Goal: Find specific fact: Find specific fact

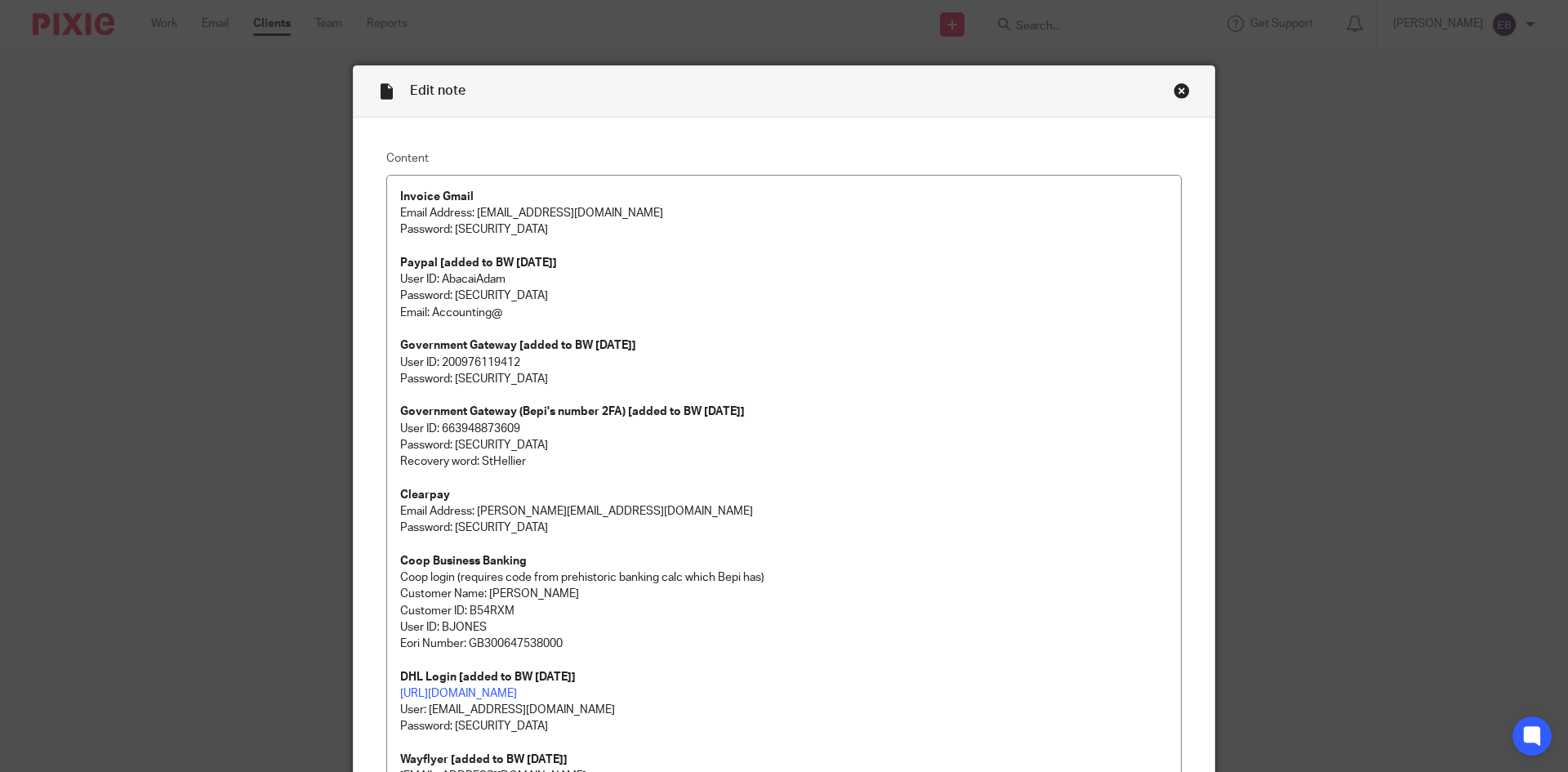
click at [1177, 94] on div "Close this dialog window" at bounding box center [1181, 90] width 16 height 16
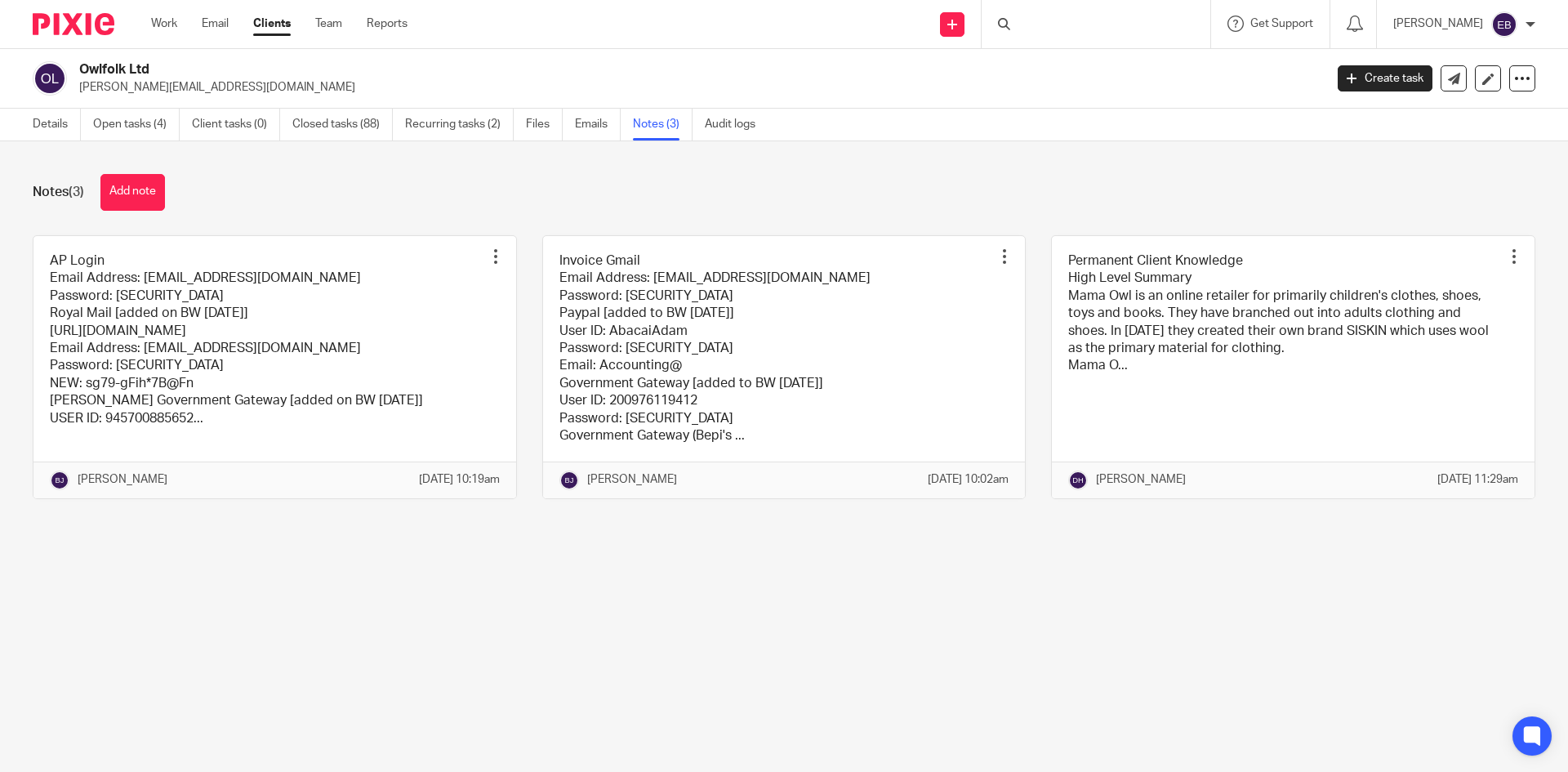
click at [1080, 20] on div at bounding box center [1095, 24] width 229 height 49
click at [981, 12] on div "Send new email Create task Add client" at bounding box center [952, 24] width 58 height 49
drag, startPoint x: 1045, startPoint y: 21, endPoint x: 1053, endPoint y: 26, distance: 9.4
click at [1010, 22] on icon at bounding box center [1004, 24] width 12 height 12
click at [1064, 40] on div at bounding box center [1095, 24] width 229 height 49
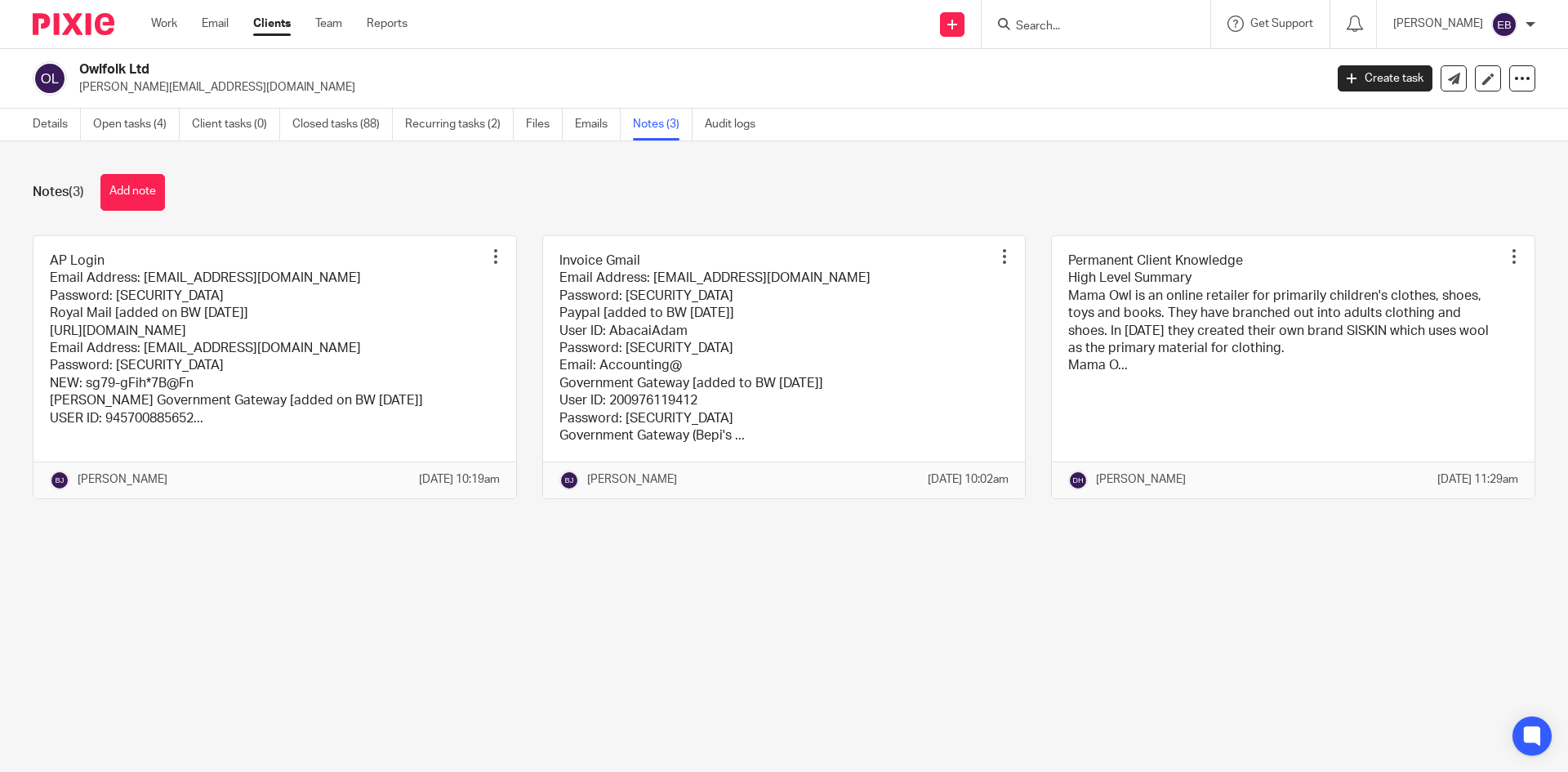
click at [1072, 21] on input "Search" at bounding box center [1087, 26] width 147 height 15
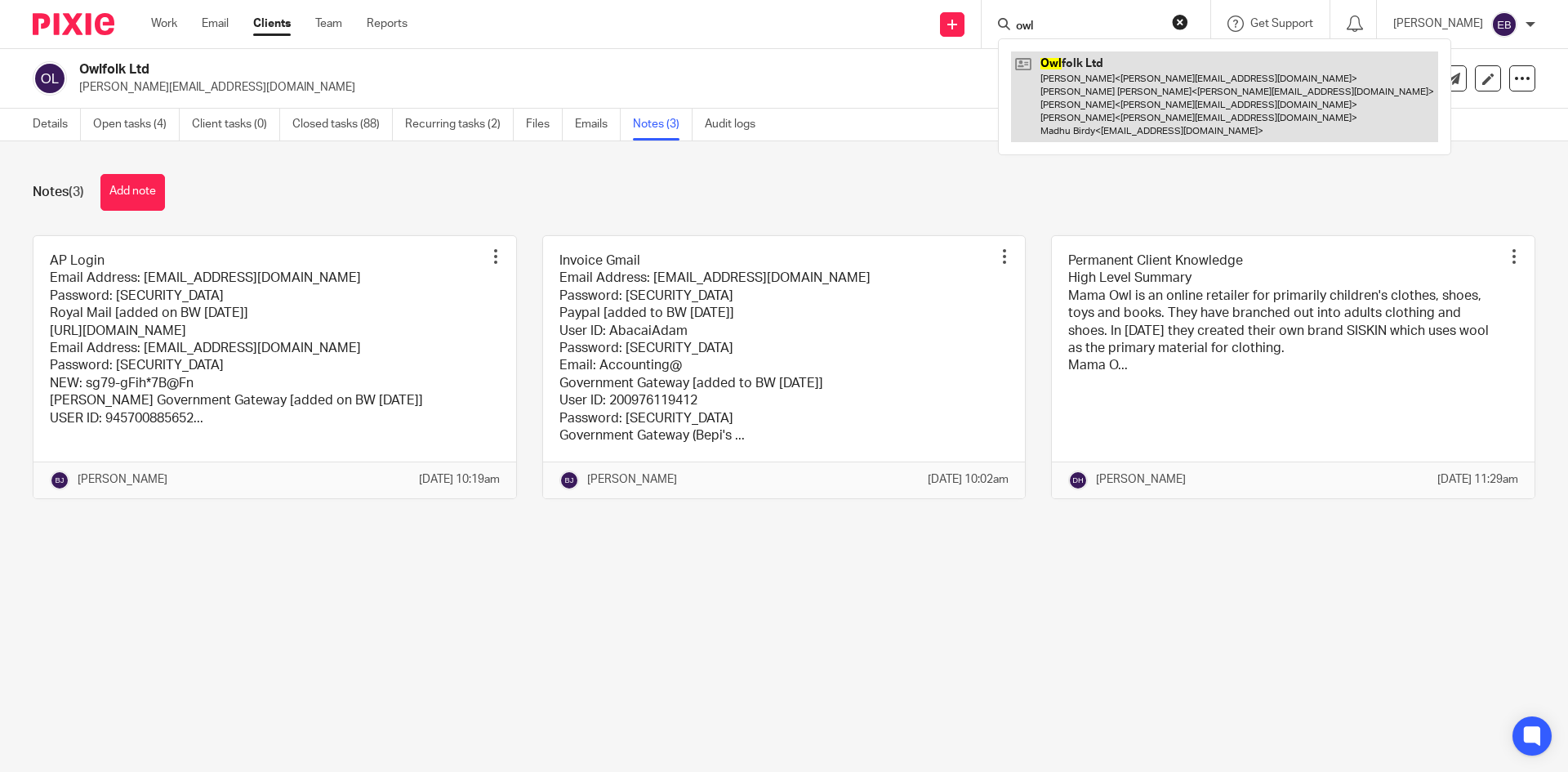
type input "owl"
click at [1172, 106] on link at bounding box center [1223, 96] width 427 height 91
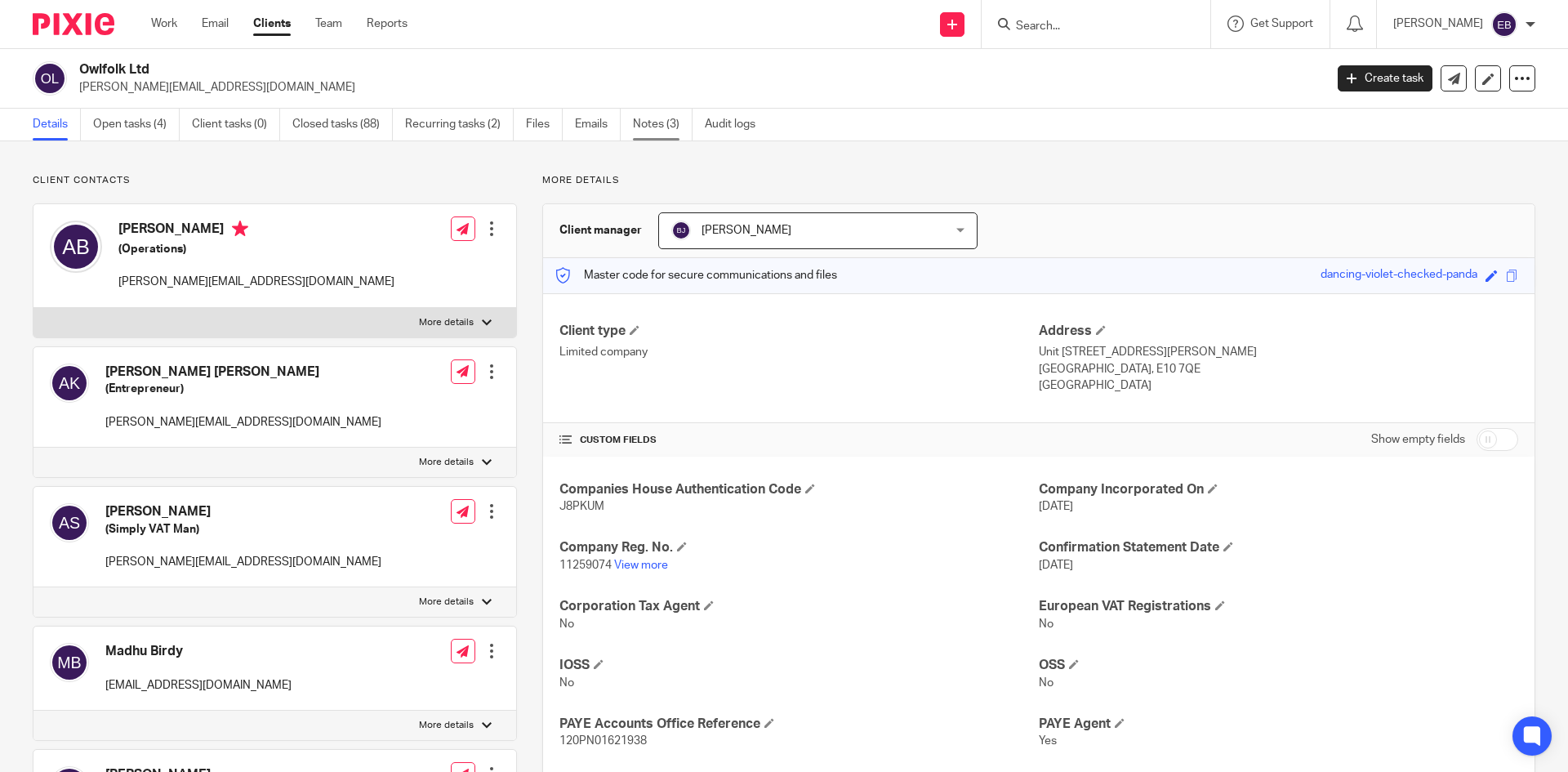
click at [648, 121] on link "Notes (3)" at bounding box center [662, 125] width 59 height 32
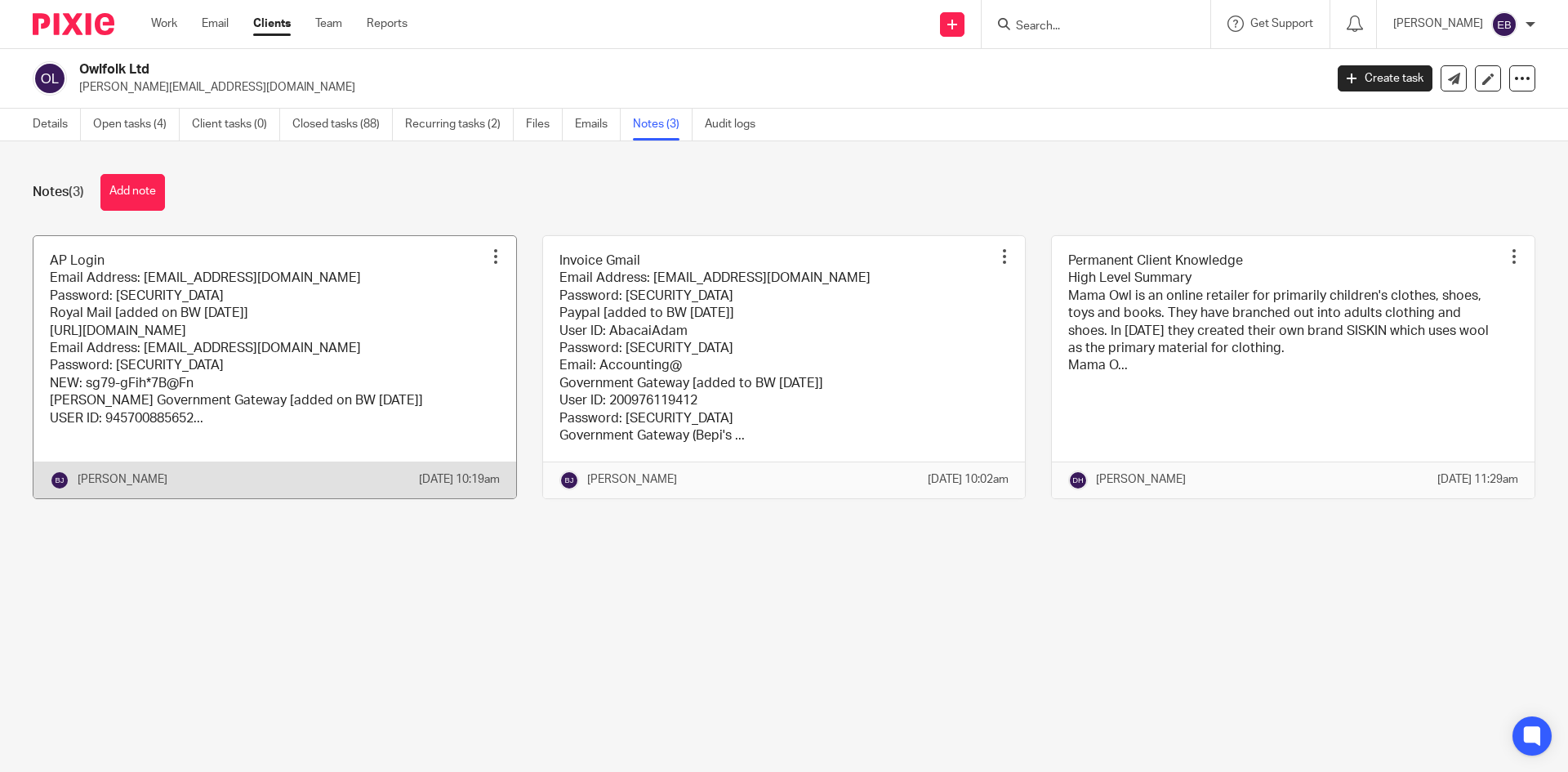
click at [329, 398] on link at bounding box center [275, 367] width 482 height 262
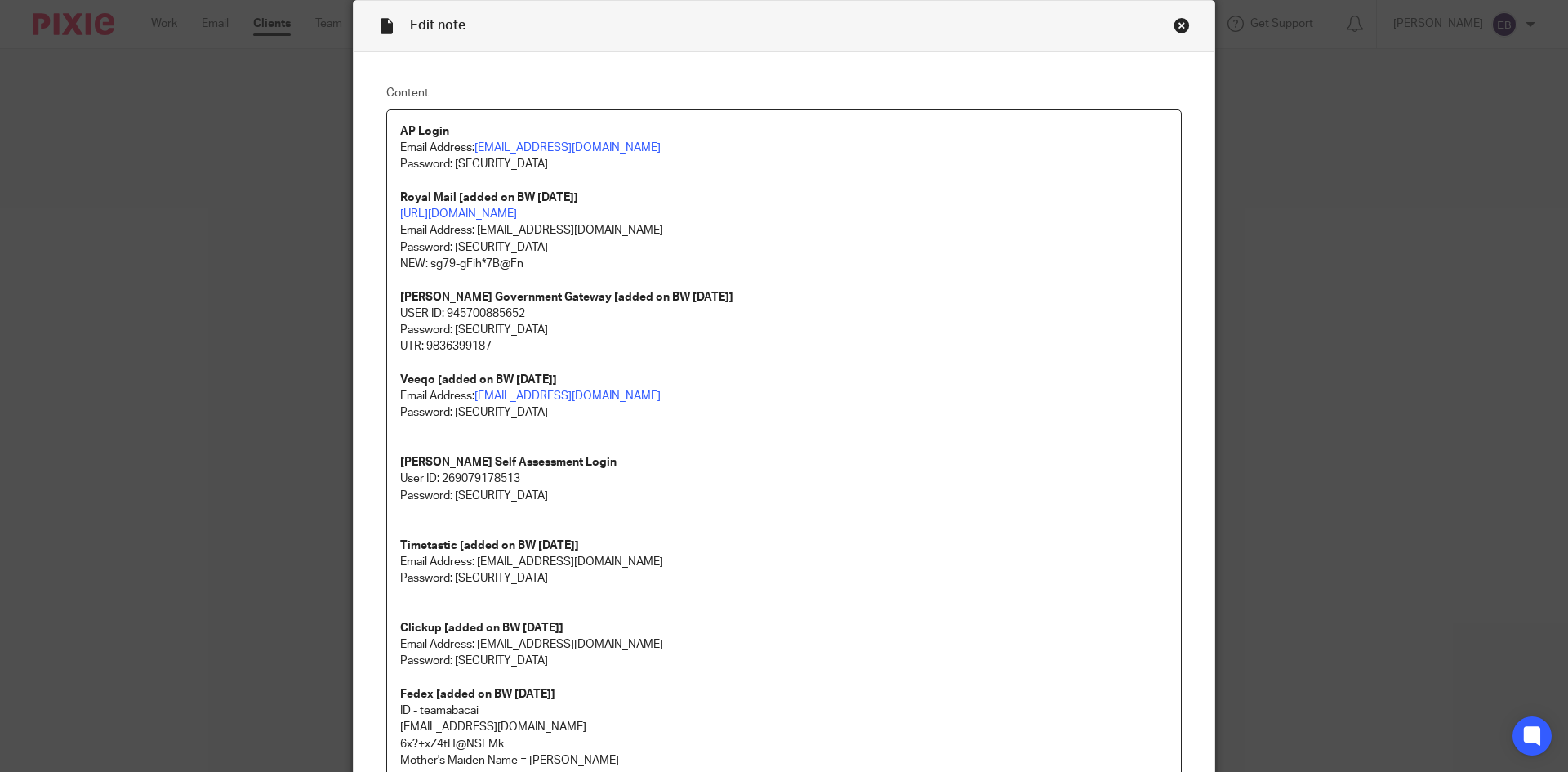
scroll to position [40, 0]
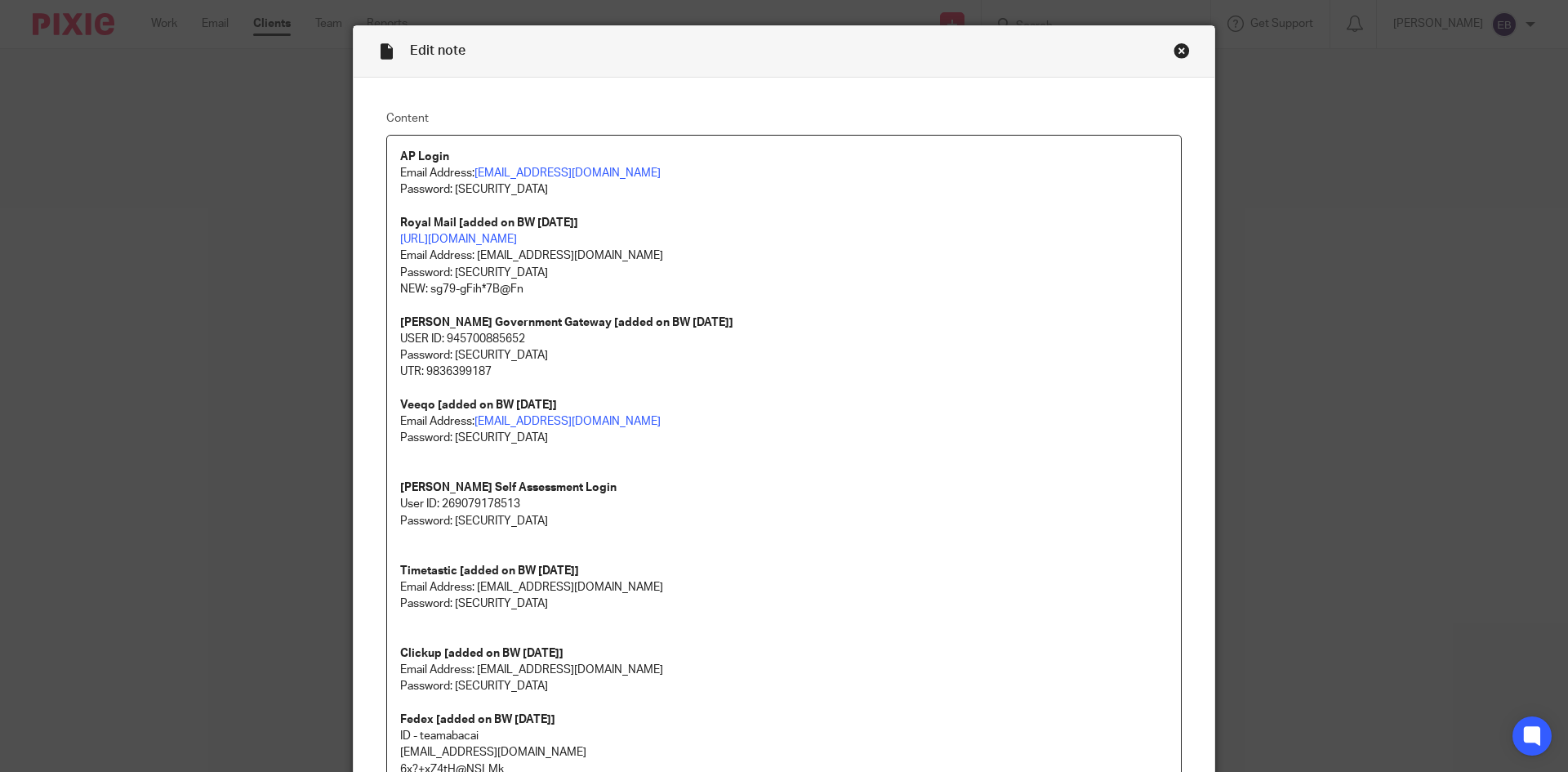
click at [1177, 54] on div "Close this dialog window" at bounding box center [1181, 50] width 16 height 16
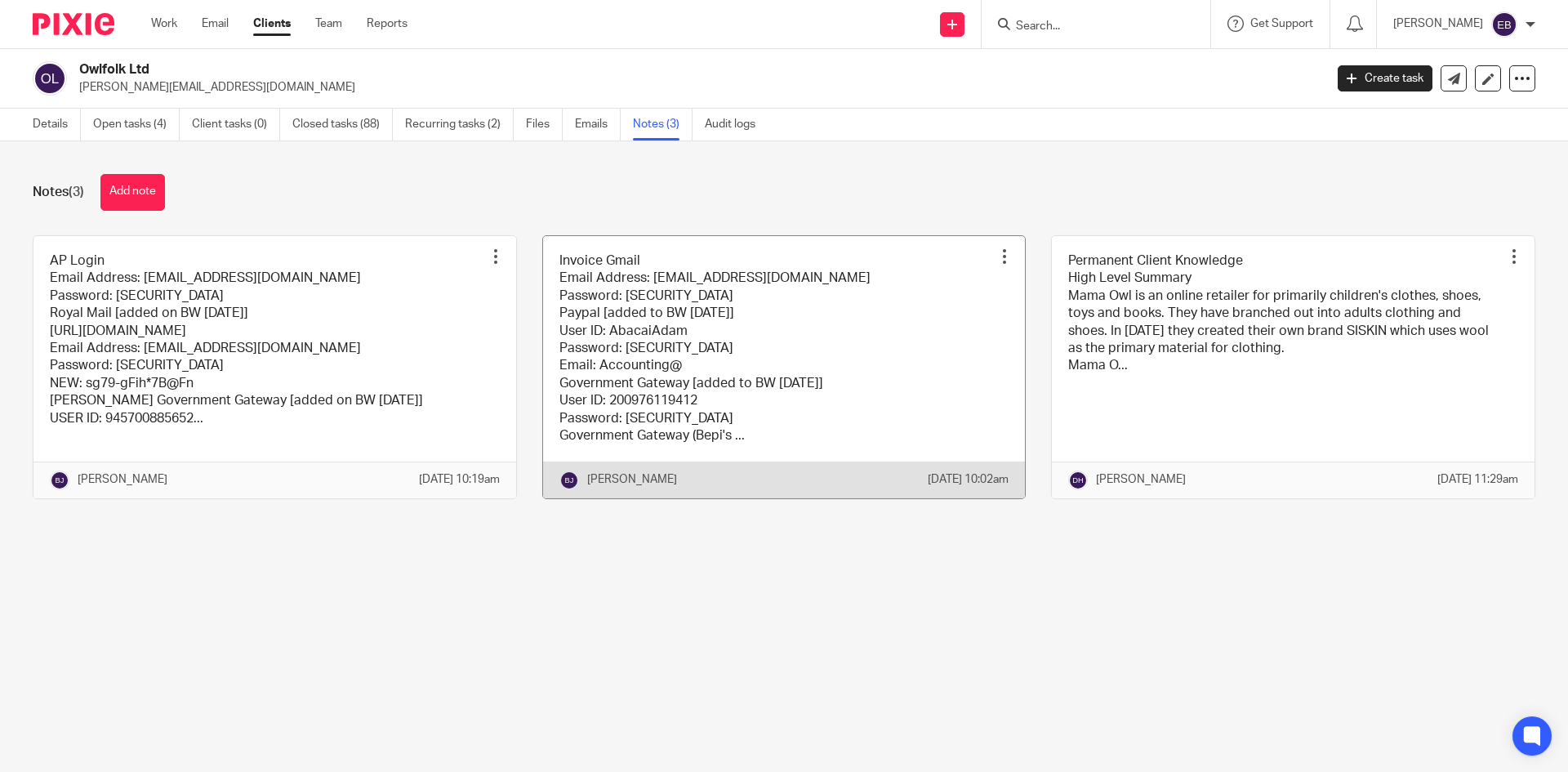
click at [708, 354] on link at bounding box center [784, 367] width 482 height 262
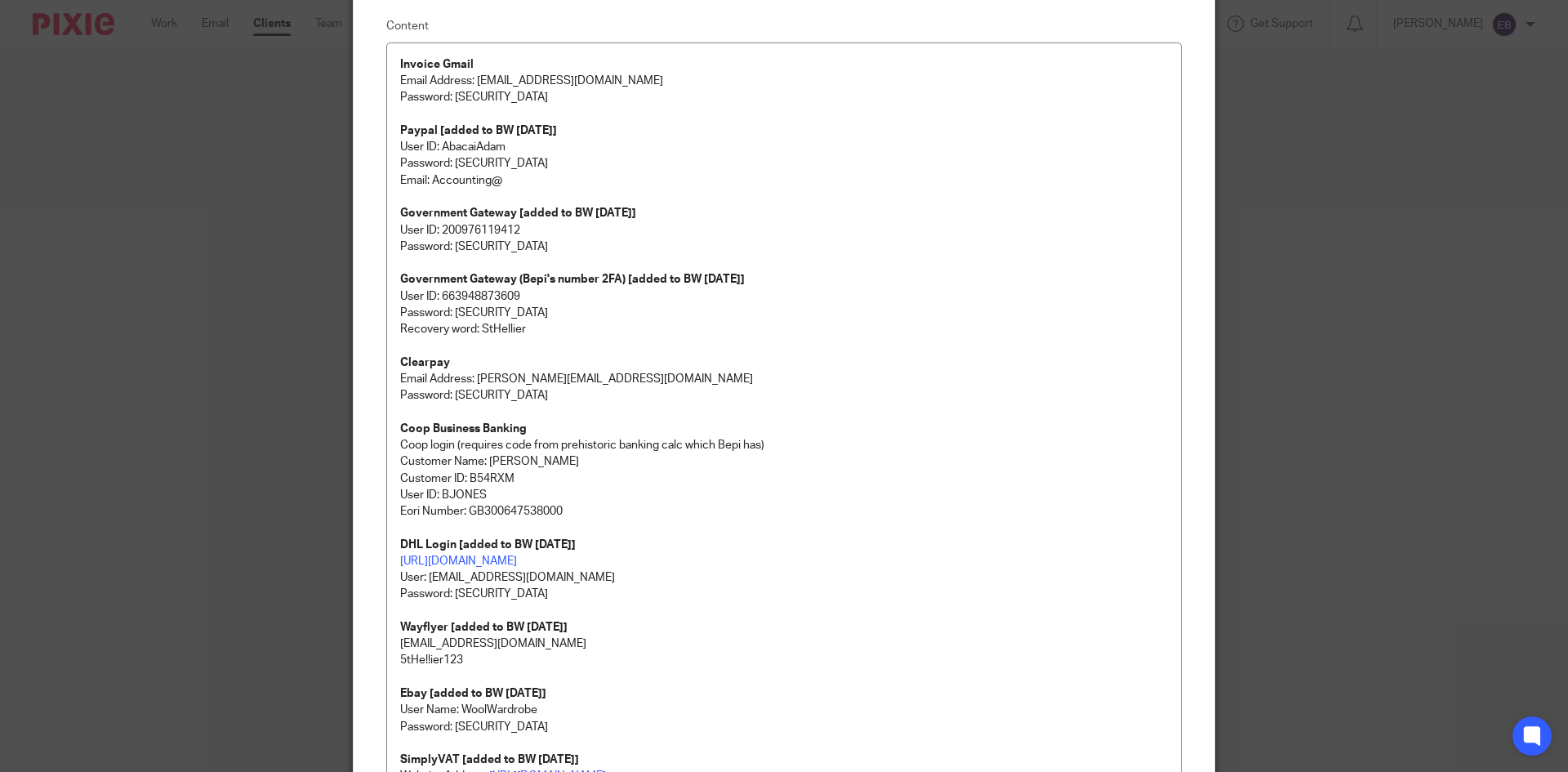
scroll to position [327, 0]
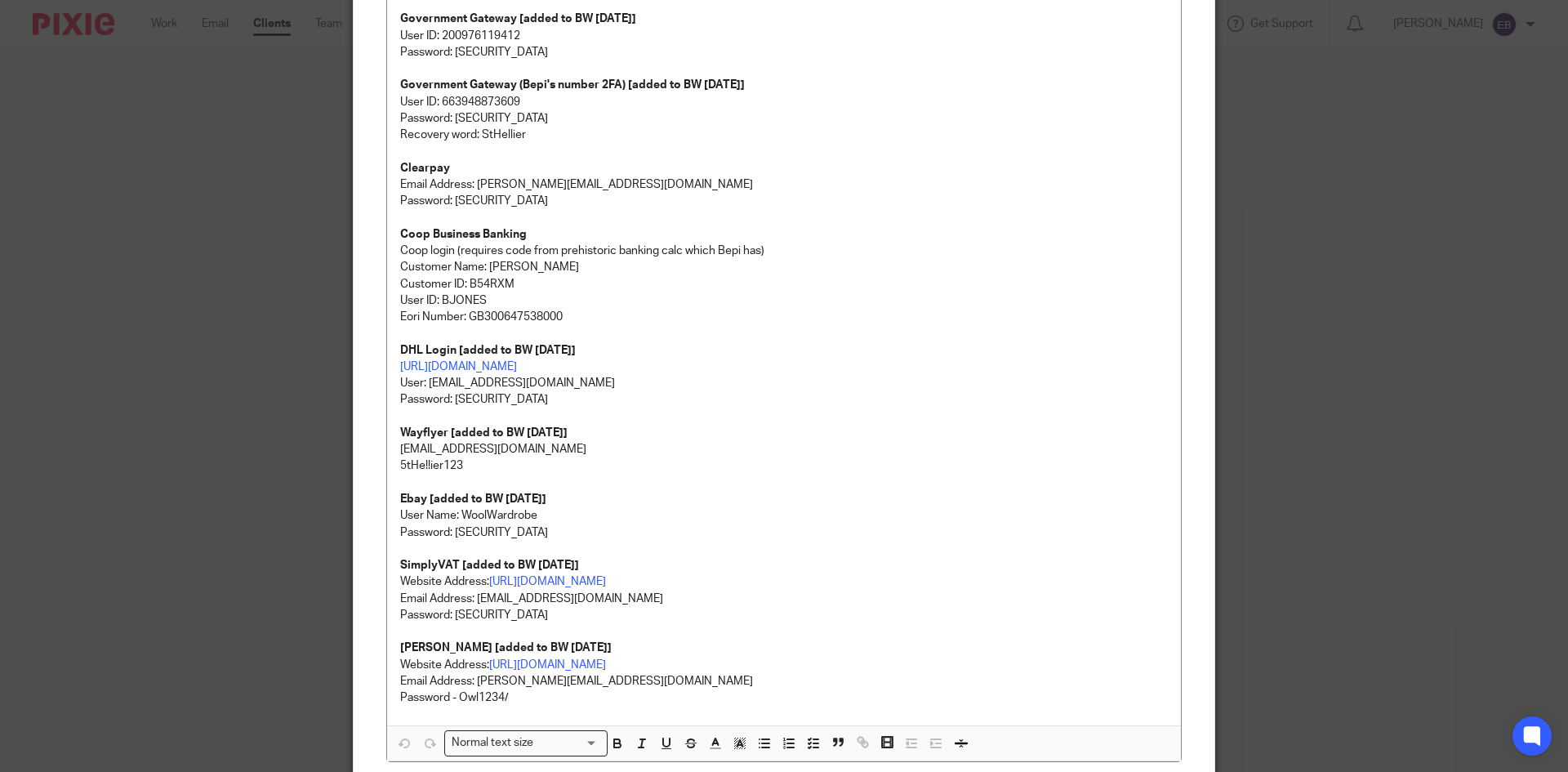
click at [565, 409] on p at bounding box center [784, 416] width 768 height 16
click at [537, 393] on p "Password: [SECURITY_DATA]" at bounding box center [784, 399] width 768 height 16
click at [534, 406] on p "Password: [SECURITY_DATA]" at bounding box center [784, 399] width 768 height 16
drag, startPoint x: 464, startPoint y: 399, endPoint x: 451, endPoint y: 397, distance: 13.2
click at [451, 397] on p "Password: [SECURITY_DATA]" at bounding box center [784, 399] width 768 height 16
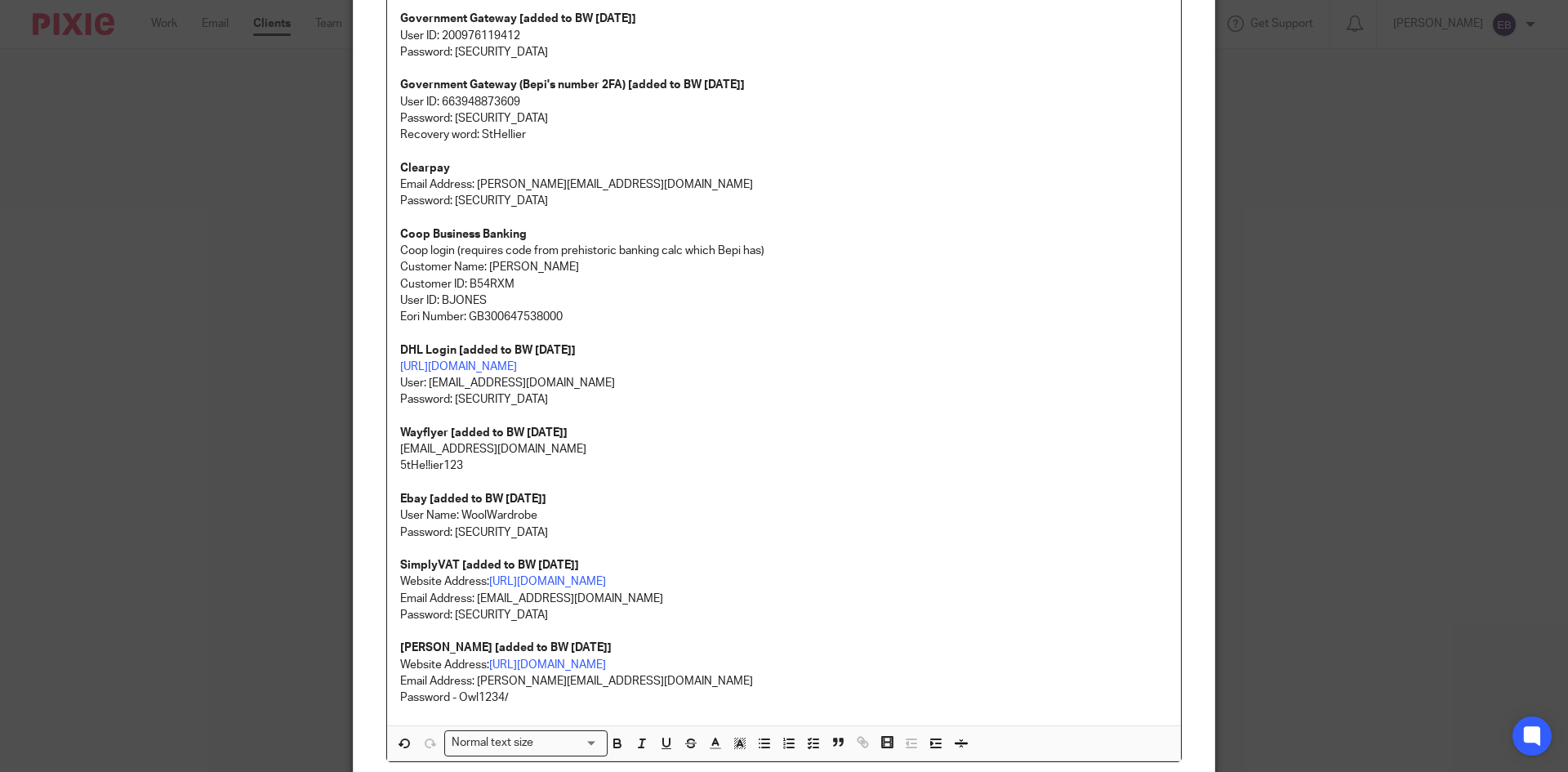
click at [578, 421] on p at bounding box center [784, 416] width 768 height 16
click at [251, 305] on div "Edit note Content Invoice Gmail Email Address: accounts@mamaowl.net Password: p…" at bounding box center [784, 386] width 1568 height 772
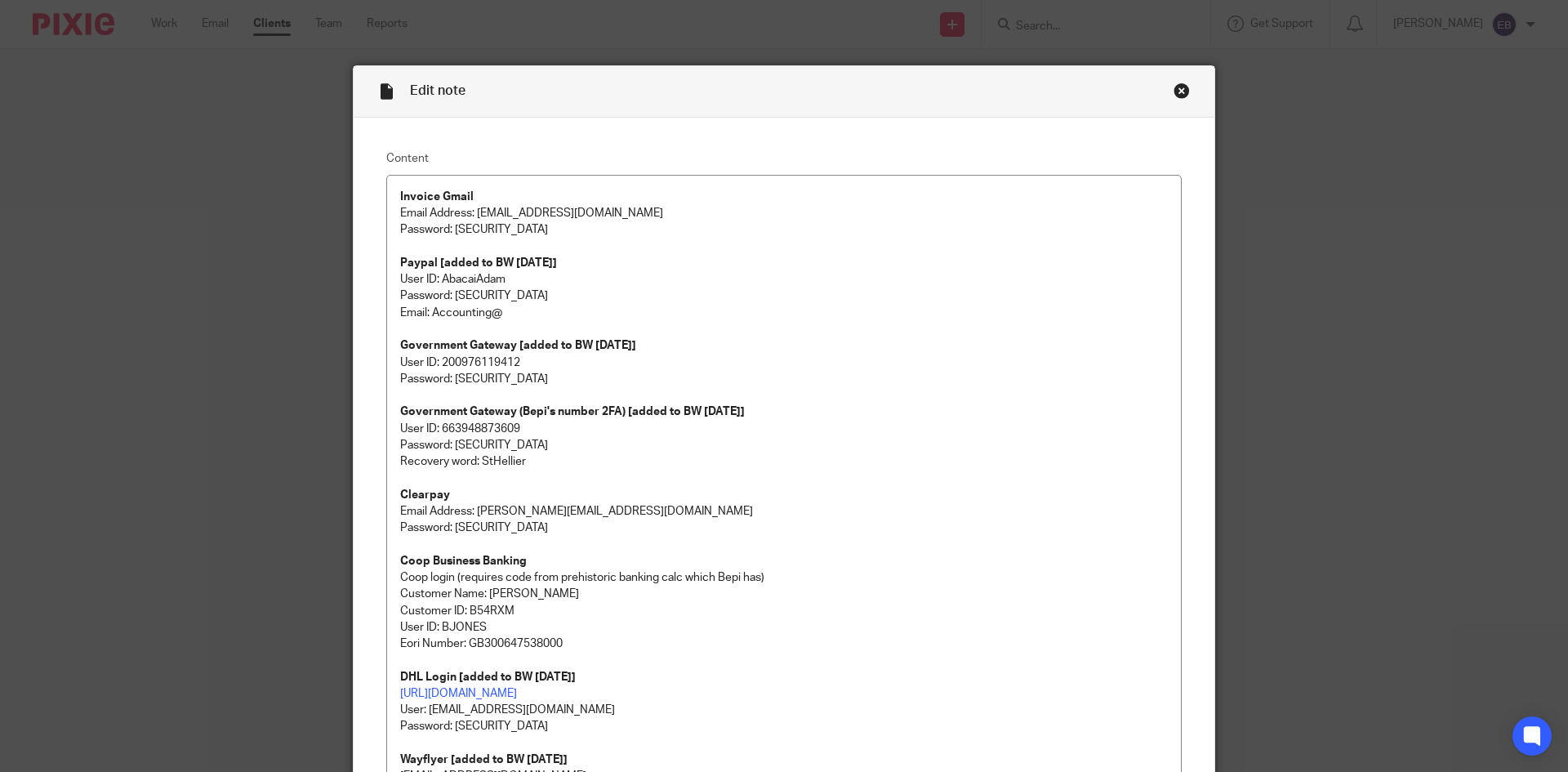
click at [474, 231] on p "Password: [SECURITY_DATA]" at bounding box center [784, 238] width 768 height 34
click at [554, 228] on p "Password: [SECURITY_DATA]" at bounding box center [784, 238] width 768 height 34
drag, startPoint x: 541, startPoint y: 230, endPoint x: 448, endPoint y: 231, distance: 93.0
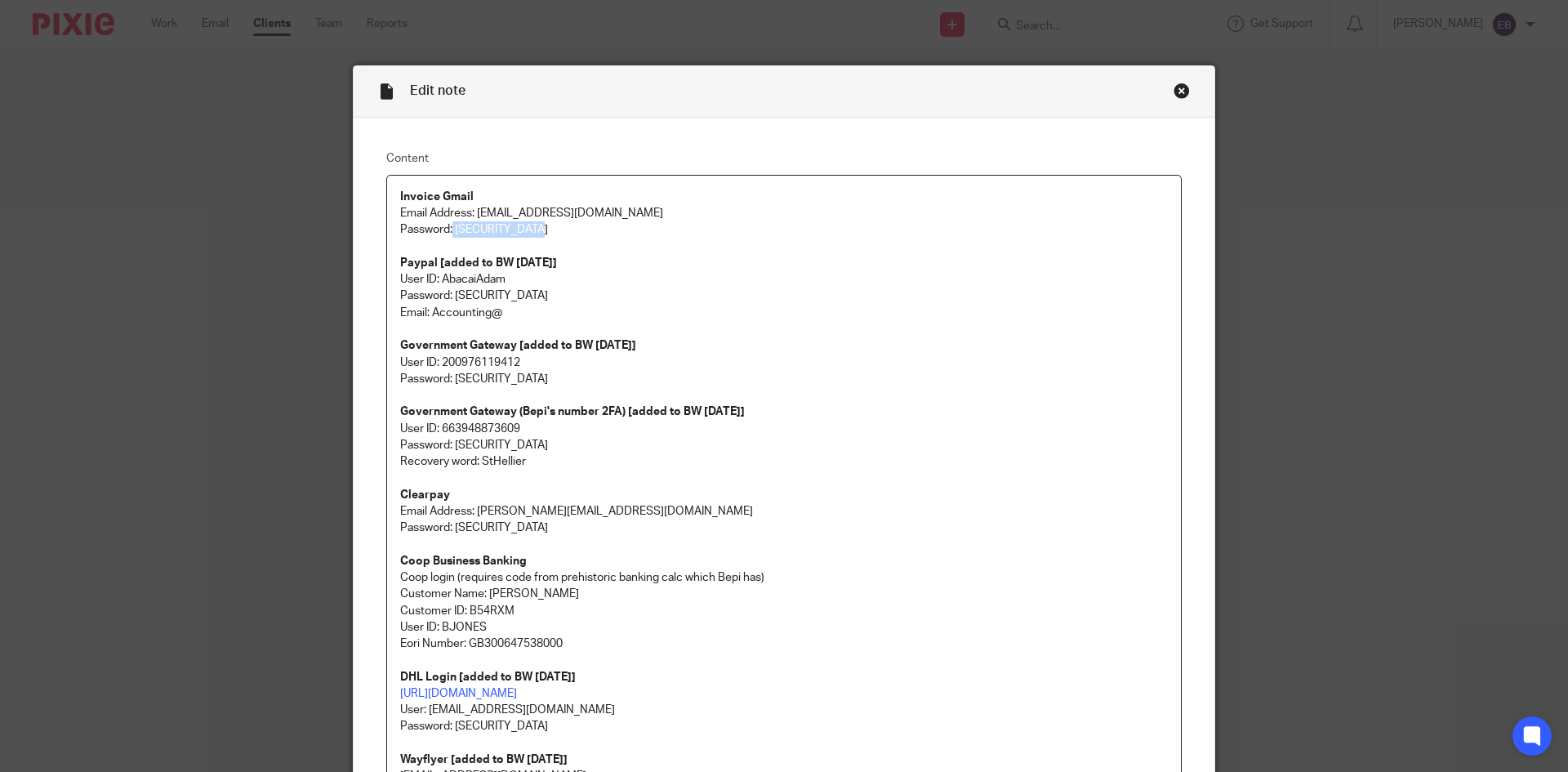
click at [448, 231] on p "Password: [SECURITY_DATA]" at bounding box center [784, 238] width 768 height 34
copy p "paymenow4321!!"
click at [542, 233] on p "Password: [SECURITY_DATA]" at bounding box center [784, 238] width 768 height 34
drag, startPoint x: 543, startPoint y: 228, endPoint x: 450, endPoint y: 232, distance: 93.1
click at [450, 232] on p "Password: [SECURITY_DATA]" at bounding box center [784, 238] width 768 height 34
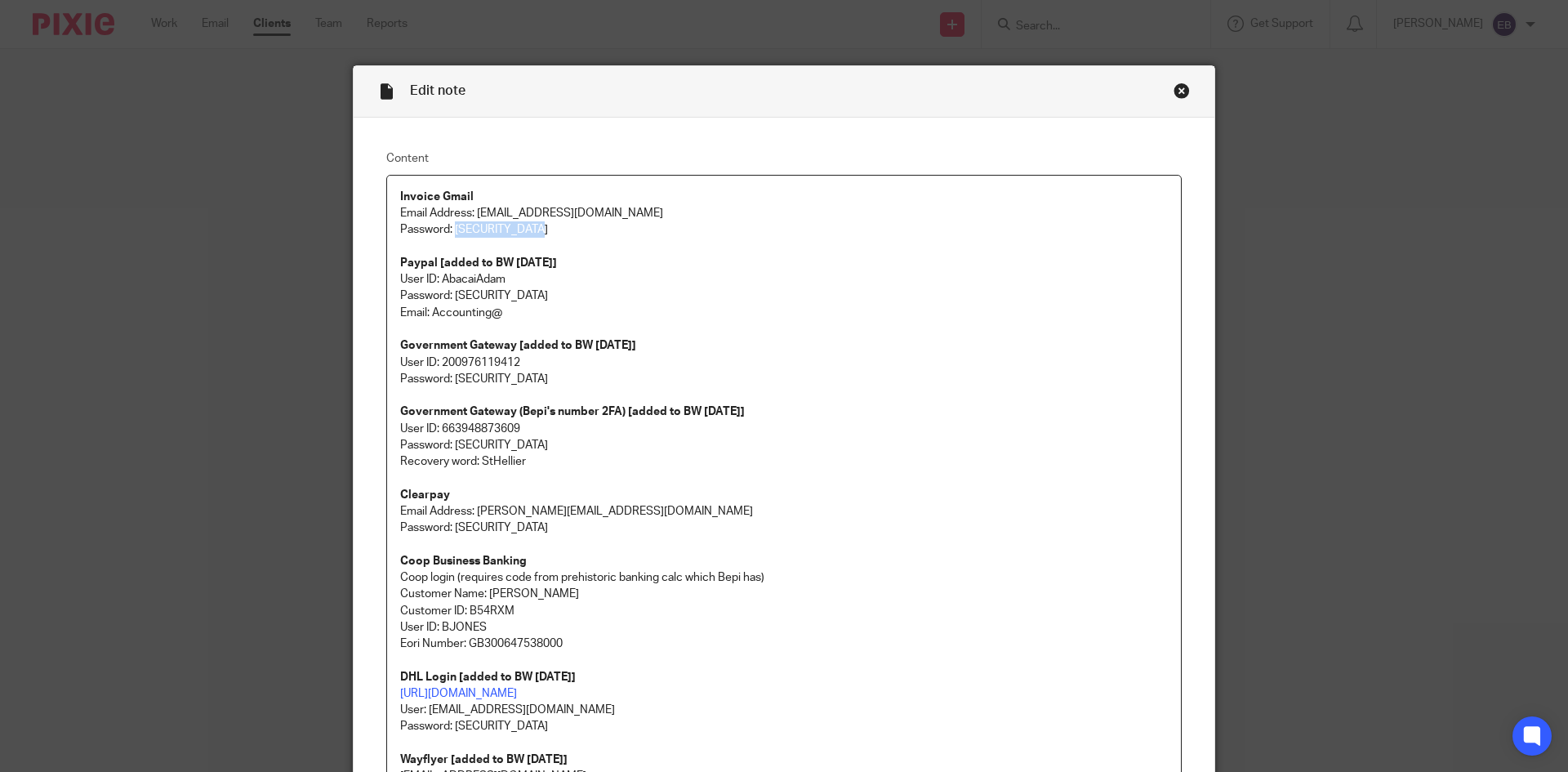
copy p "paymenow4321!!"
